Goal: Information Seeking & Learning: Learn about a topic

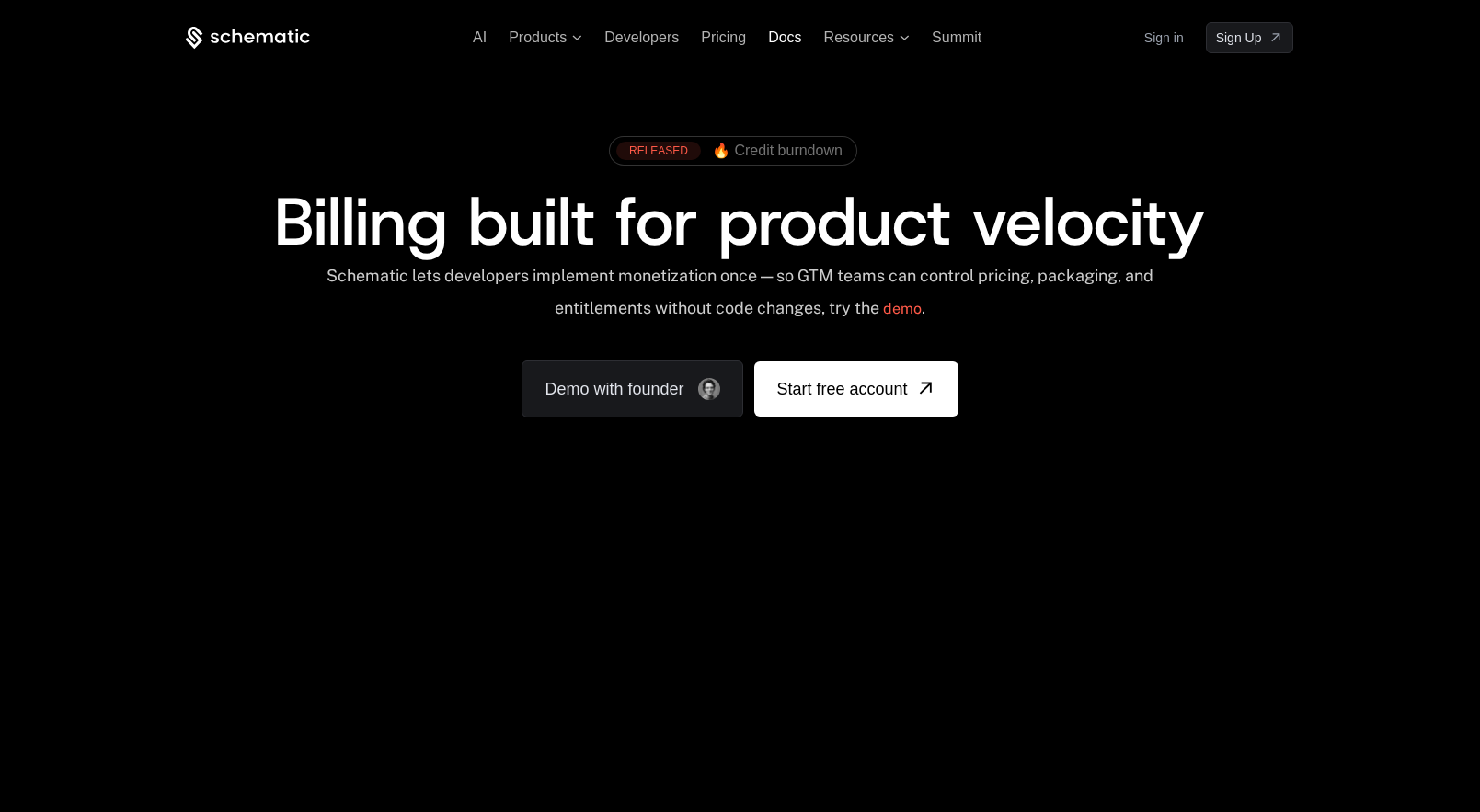
click at [800, 44] on span "Docs" at bounding box center [784, 37] width 33 height 15
click at [537, 41] on span "Products" at bounding box center [537, 37] width 58 height 16
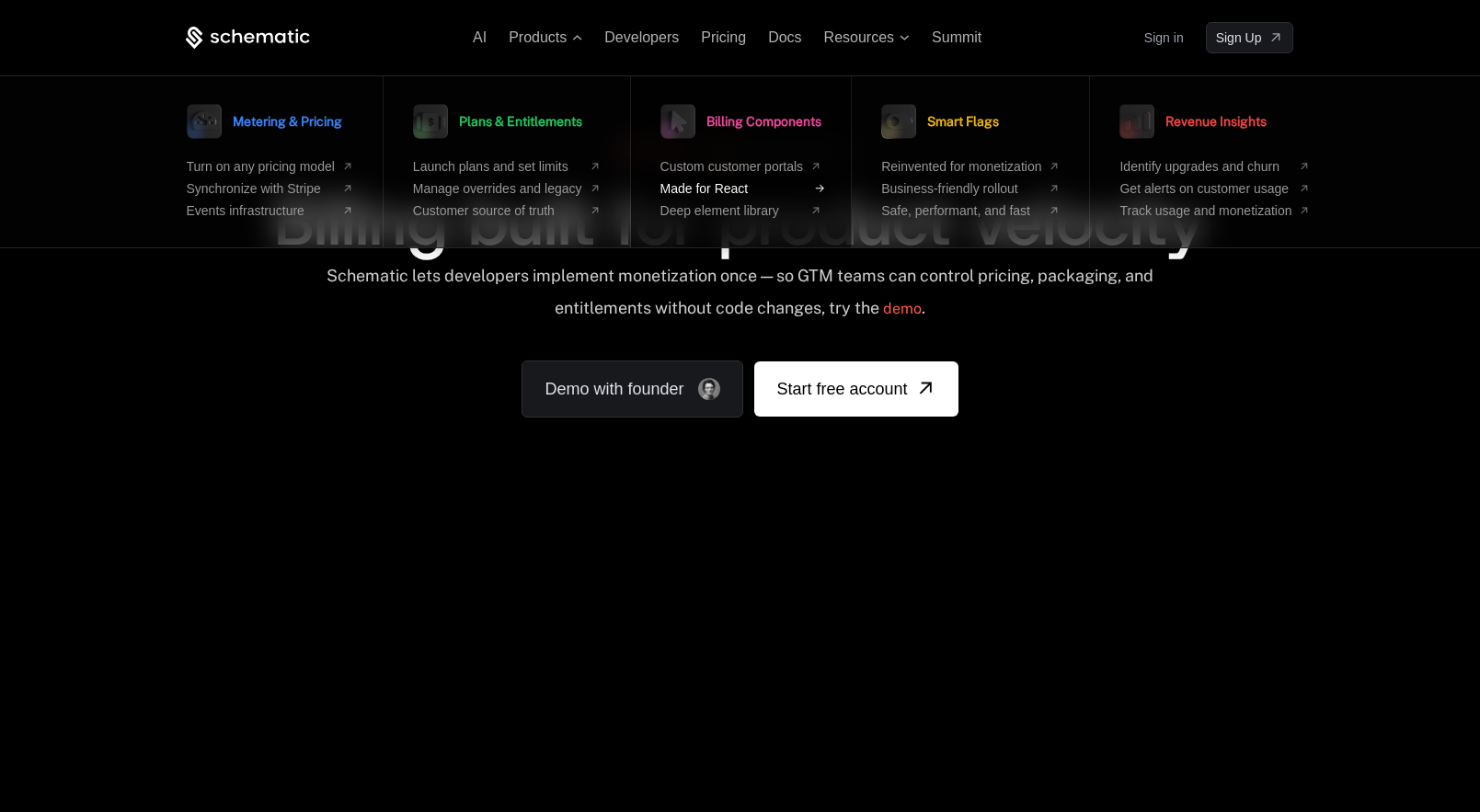
click at [742, 184] on span "Made for React" at bounding box center [732, 188] width 144 height 14
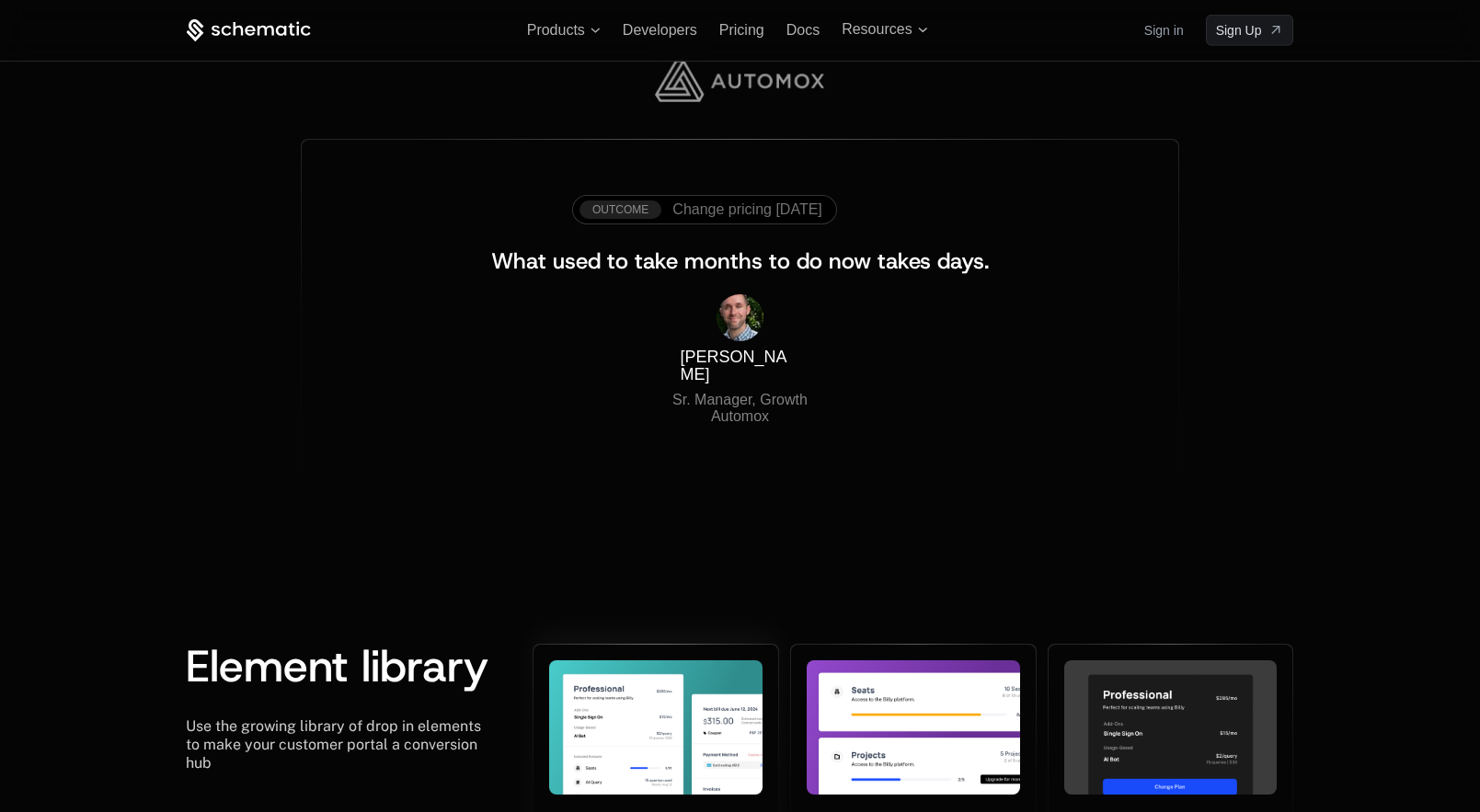
scroll to position [2972, 0]
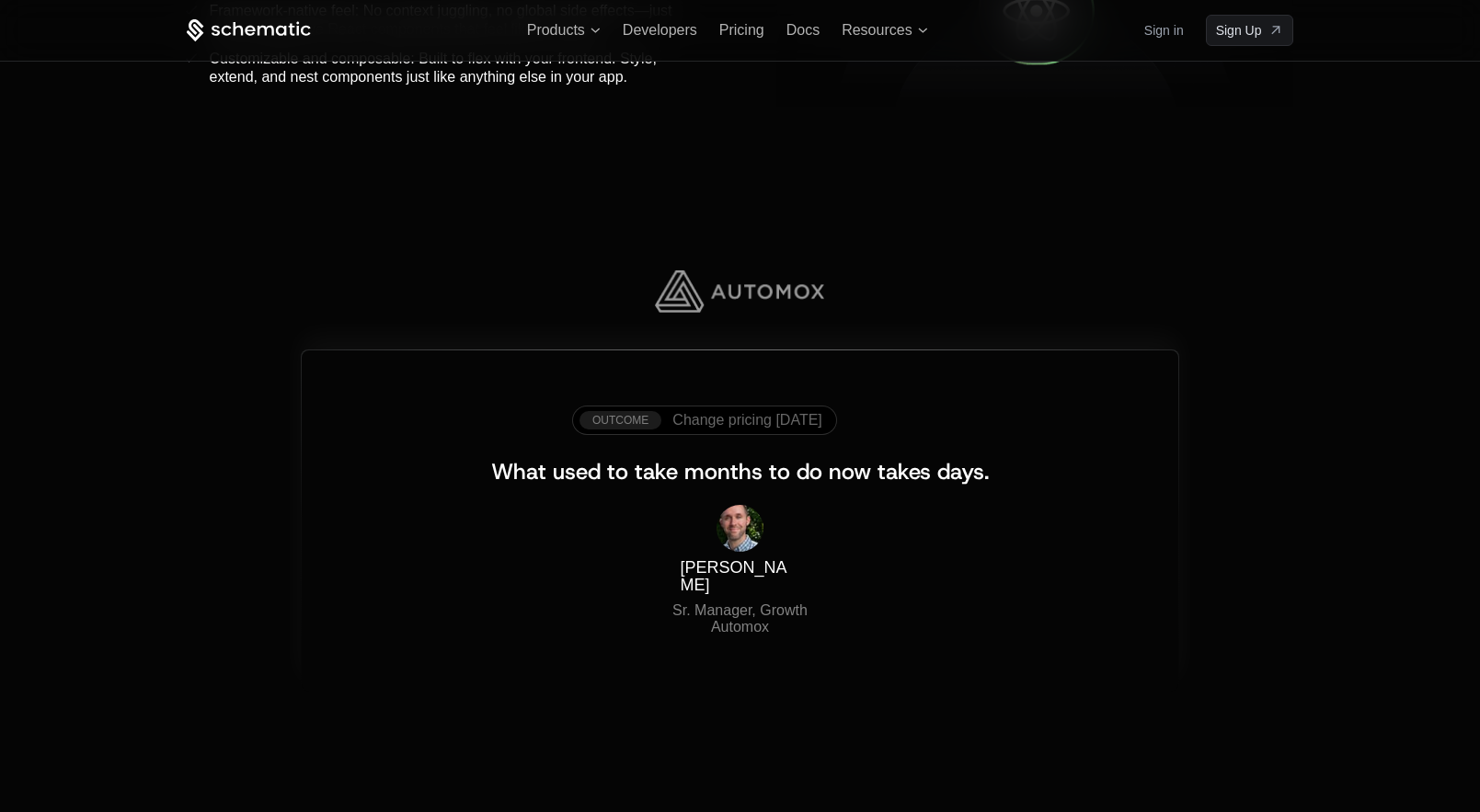
click at [762, 433] on span at bounding box center [704, 420] width 265 height 29
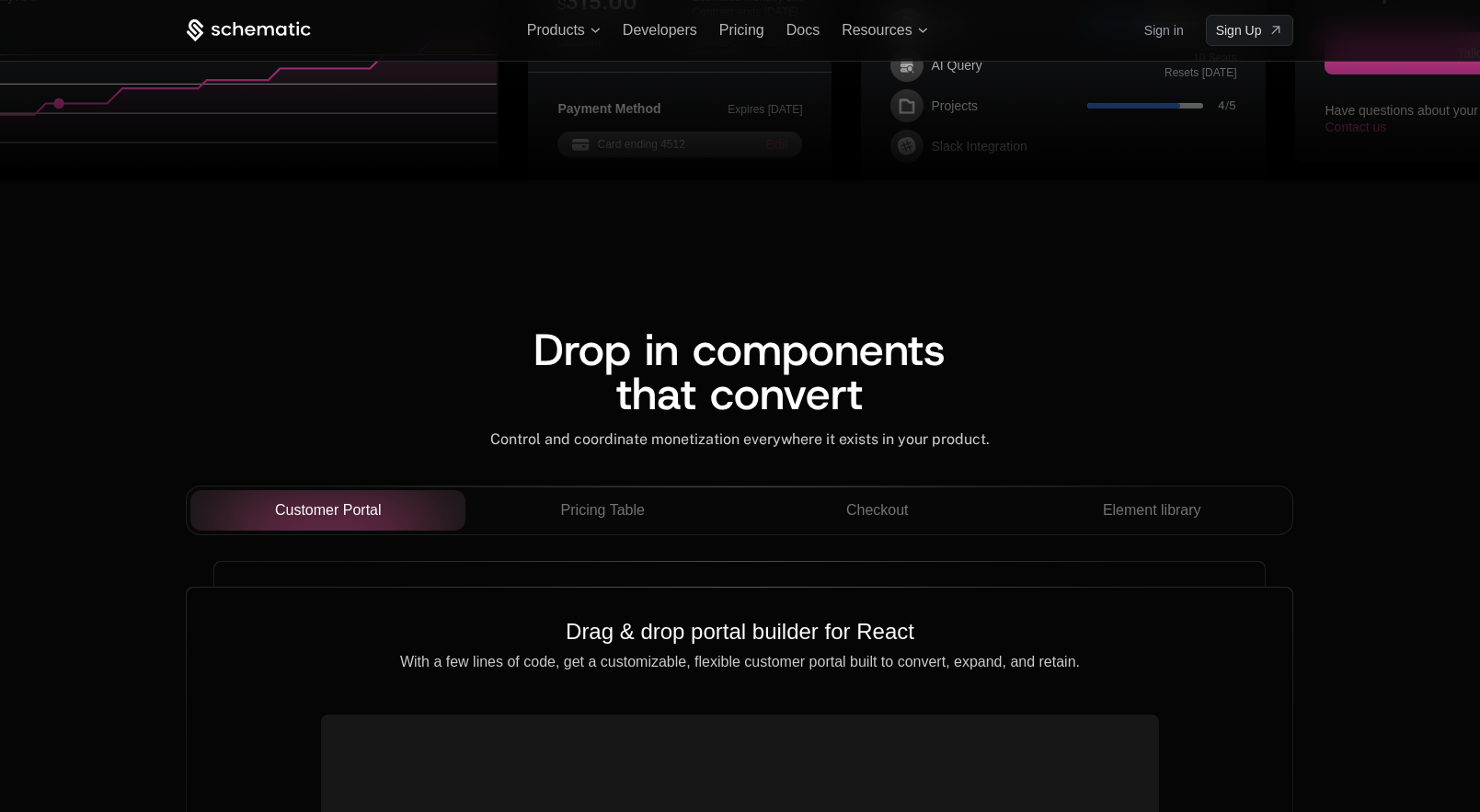
scroll to position [1285, 0]
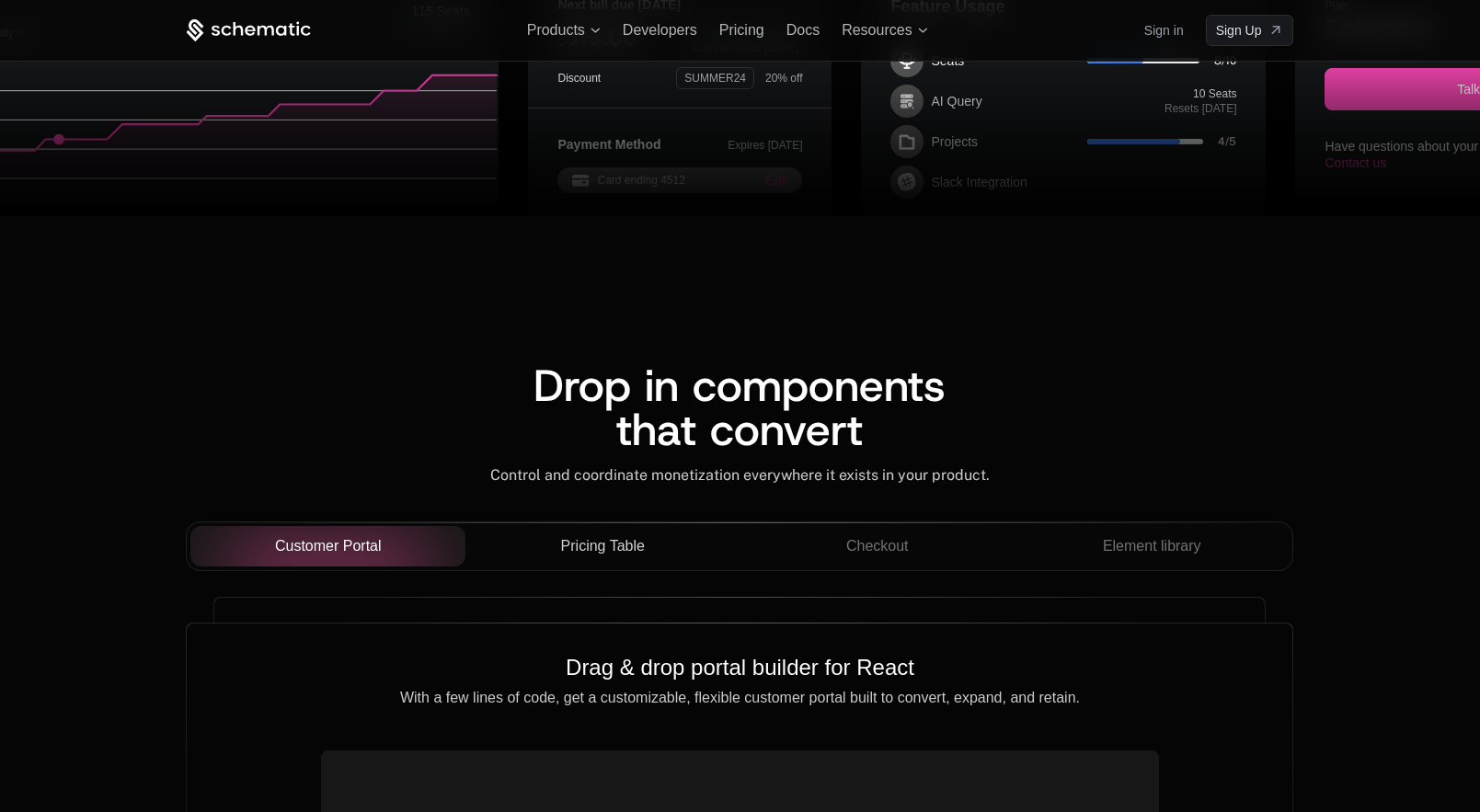
click at [654, 548] on div "Pricing Table" at bounding box center [603, 546] width 245 height 22
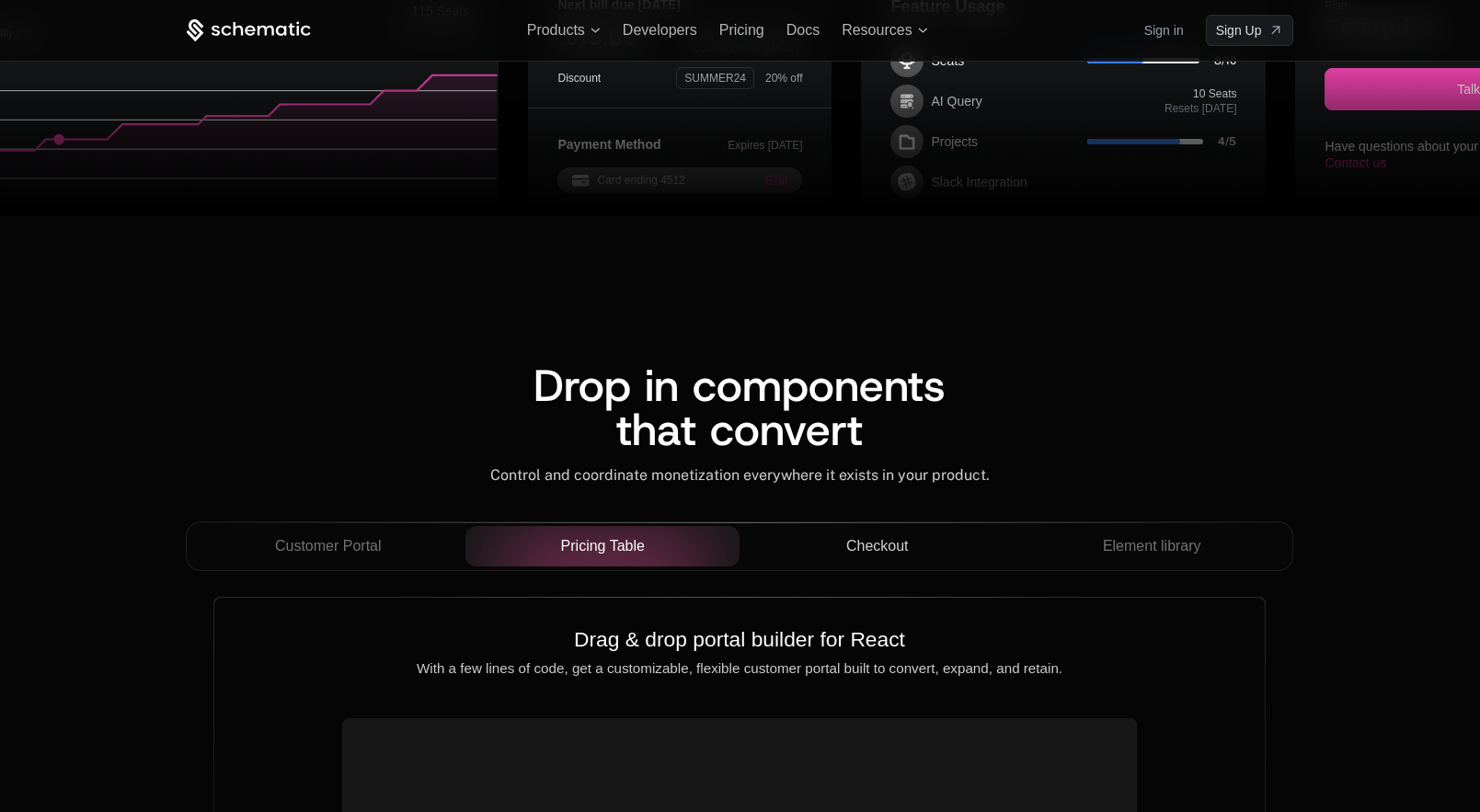
click at [840, 535] on div "Checkout" at bounding box center [877, 546] width 245 height 22
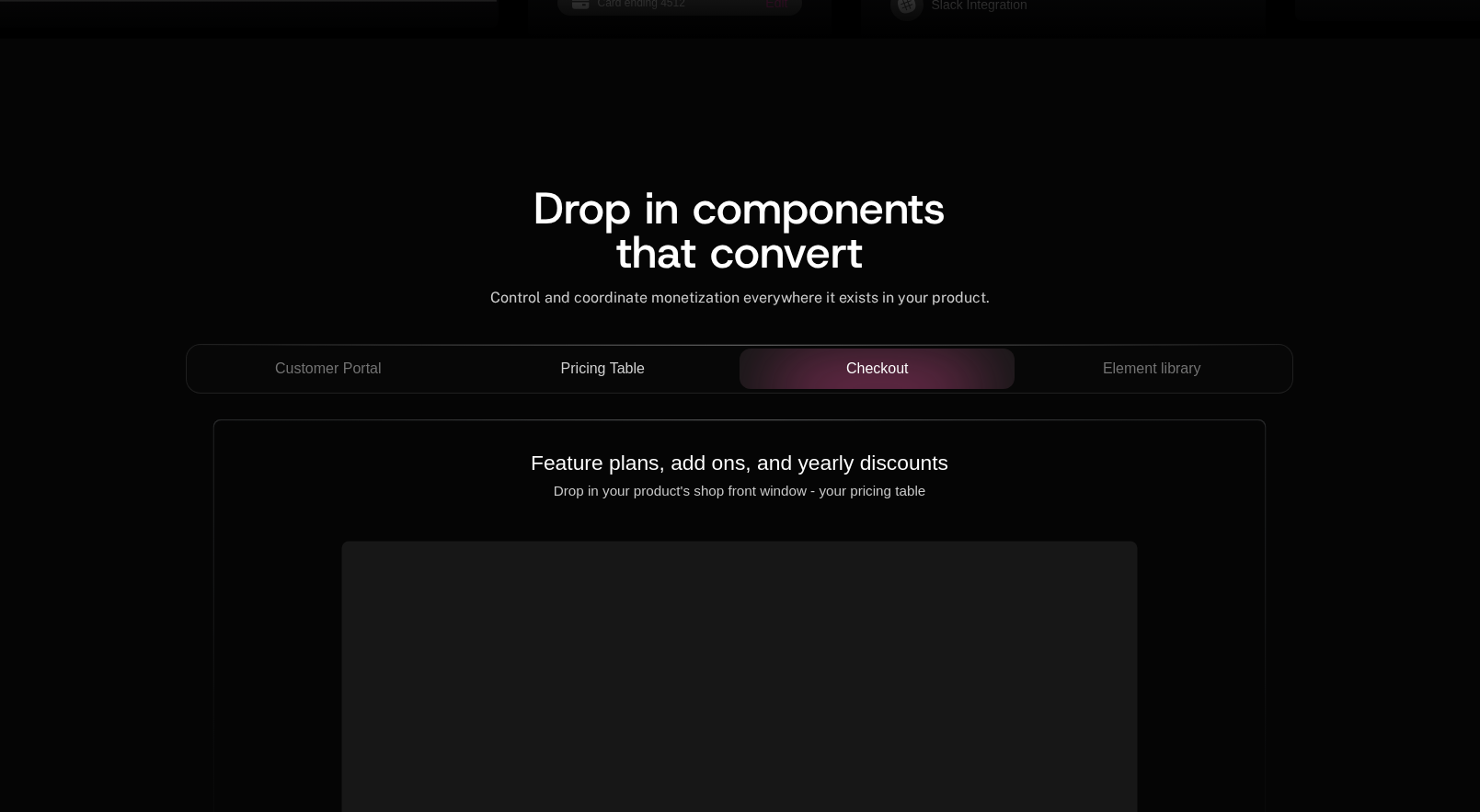
scroll to position [1510, 0]
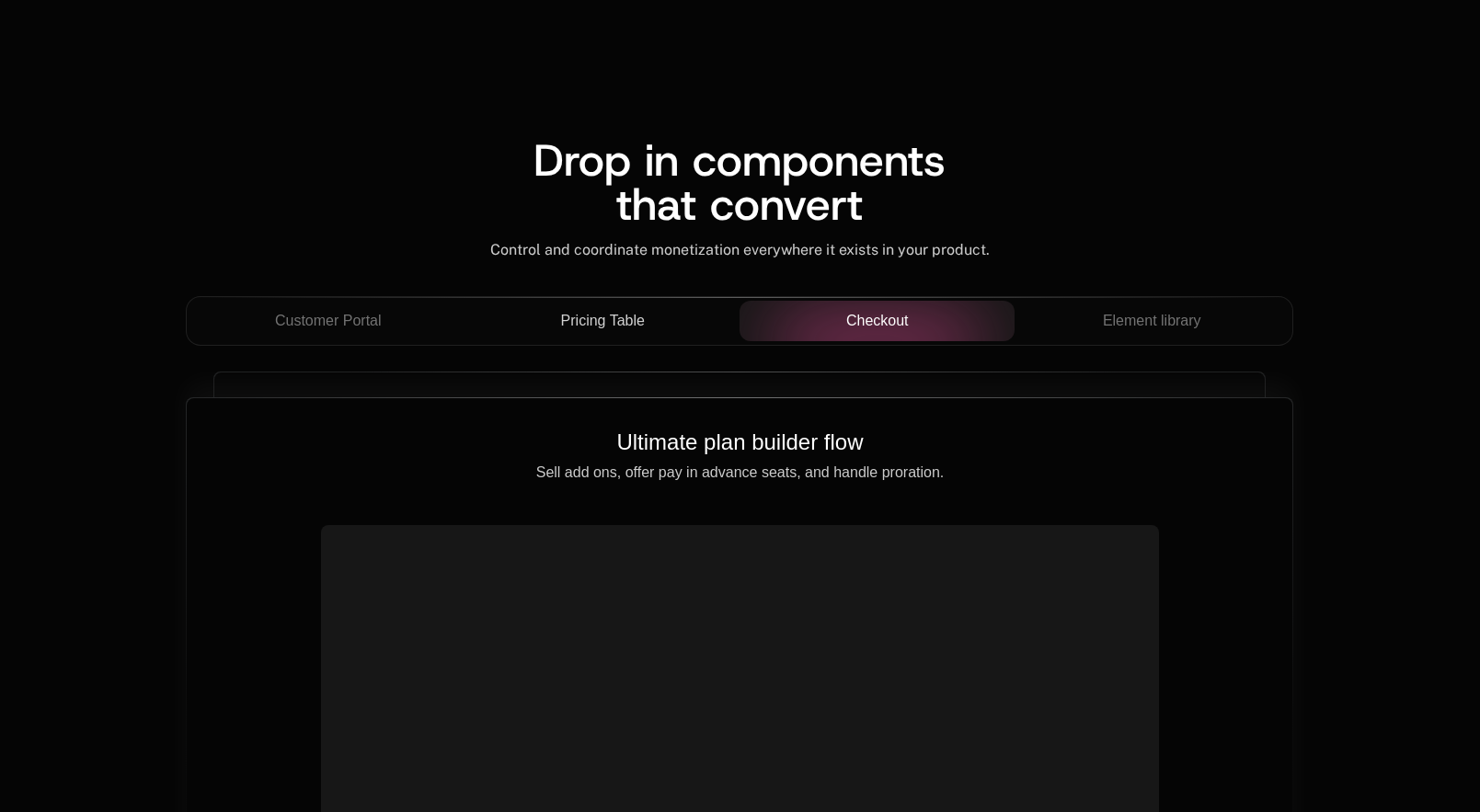
click at [1057, 473] on p "Sell add ons, offer pay in advance seats, and handle proration." at bounding box center [739, 472] width 1046 height 16
click at [1057, 475] on p "Sell add ons, offer pay in advance seats, and handle proration." at bounding box center [739, 472] width 1046 height 16
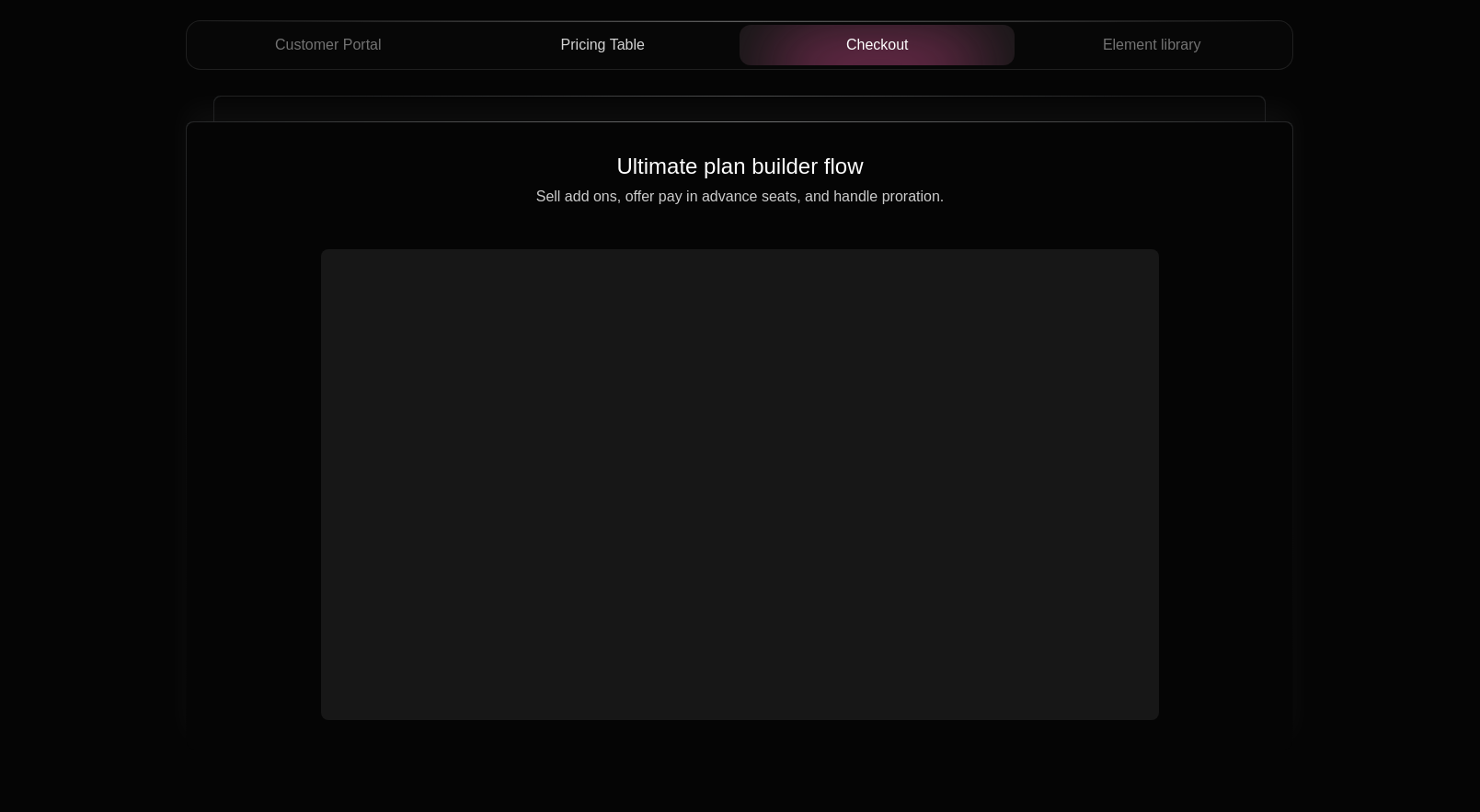
scroll to position [1789, 0]
click at [334, 302] on video at bounding box center [739, 460] width 822 height 411
